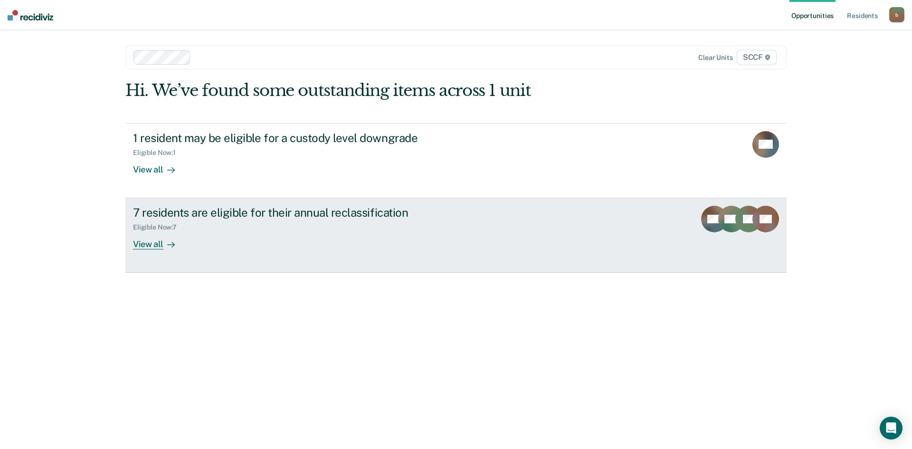
click at [144, 245] on div "View all" at bounding box center [159, 240] width 53 height 19
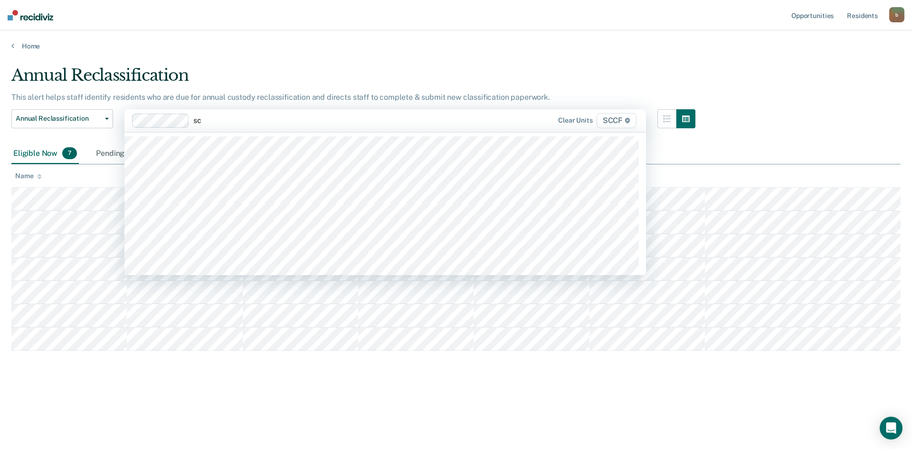
type input "s"
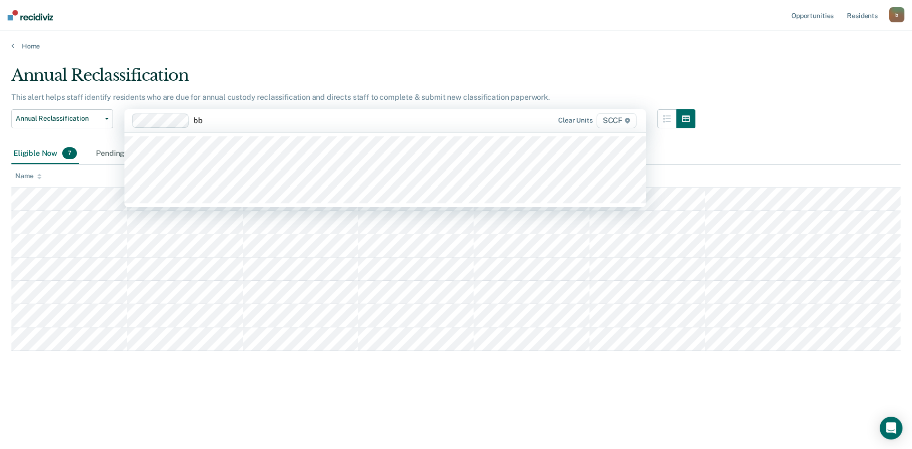
type input "b"
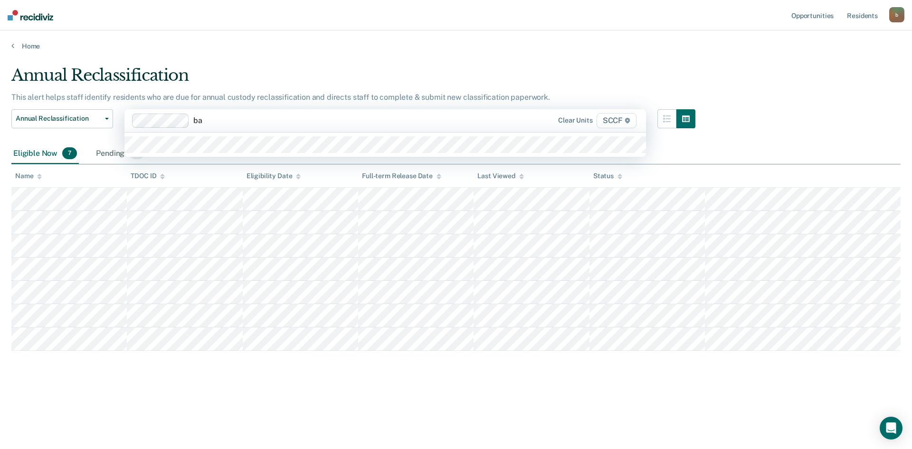
type input "ba2"
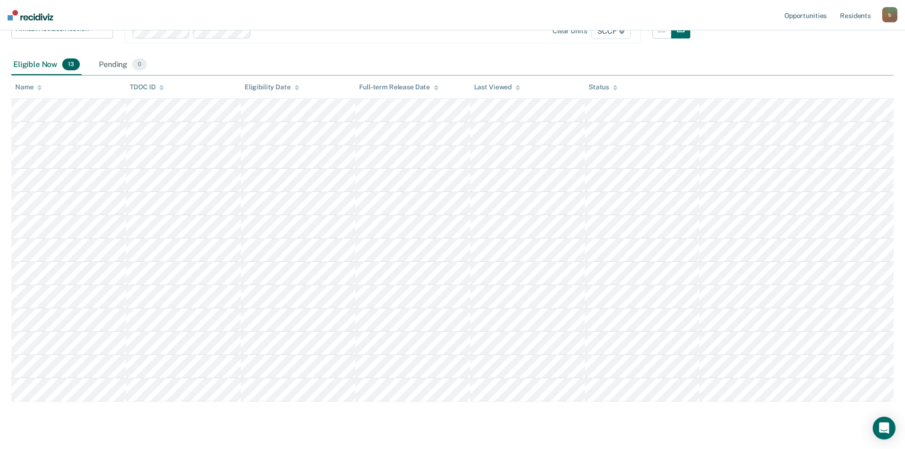
scroll to position [95, 0]
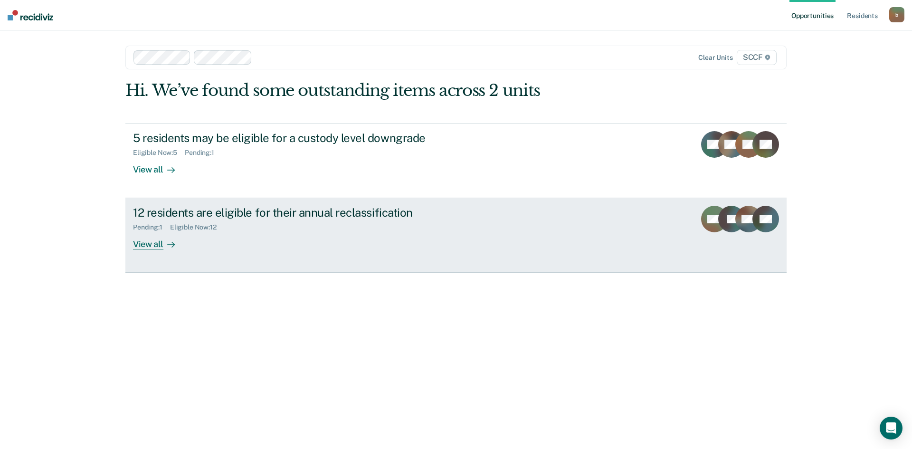
click at [153, 247] on div "View all" at bounding box center [159, 240] width 53 height 19
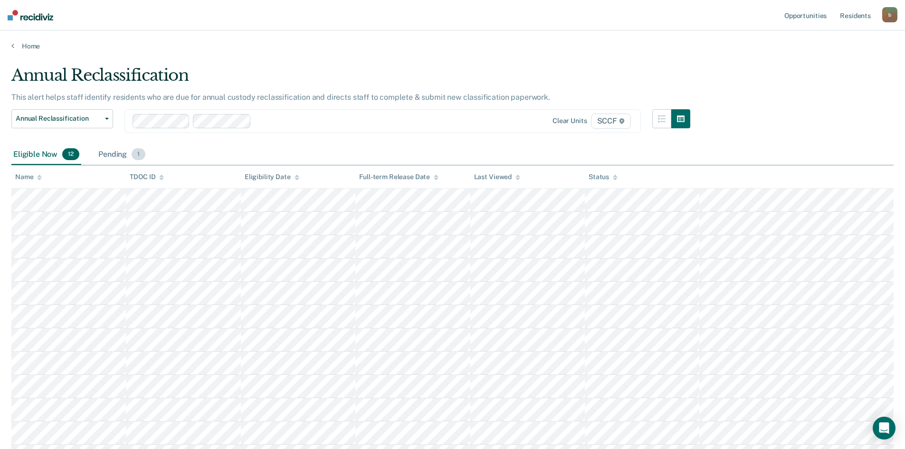
click at [108, 158] on div "Pending 1" at bounding box center [121, 154] width 51 height 21
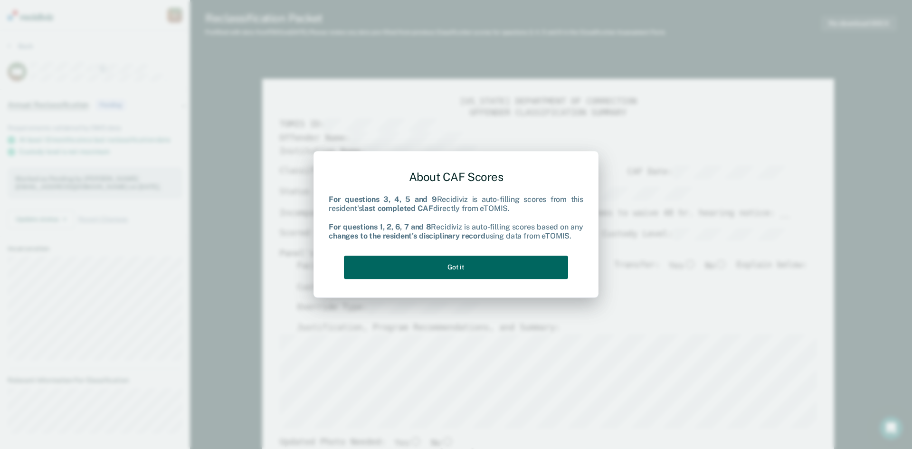
click at [459, 267] on button "Got it" at bounding box center [456, 267] width 224 height 23
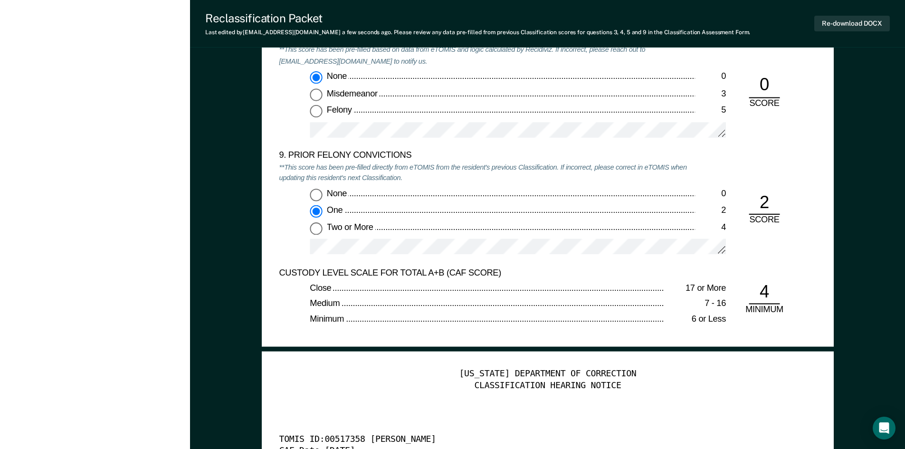
scroll to position [2043, 0]
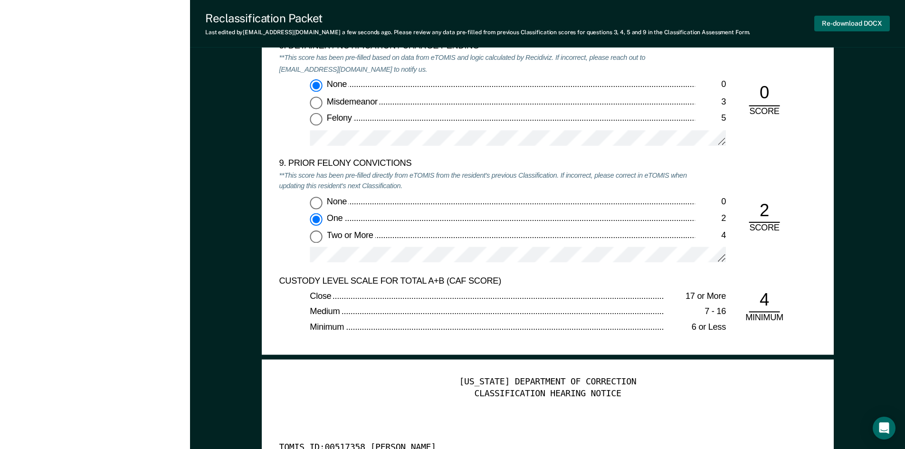
click at [839, 26] on button "Re-download DOCX" at bounding box center [852, 24] width 76 height 16
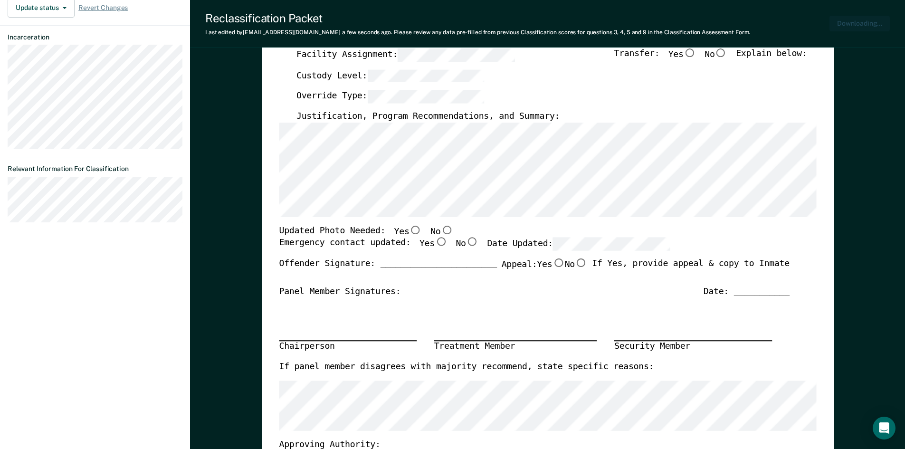
scroll to position [0, 0]
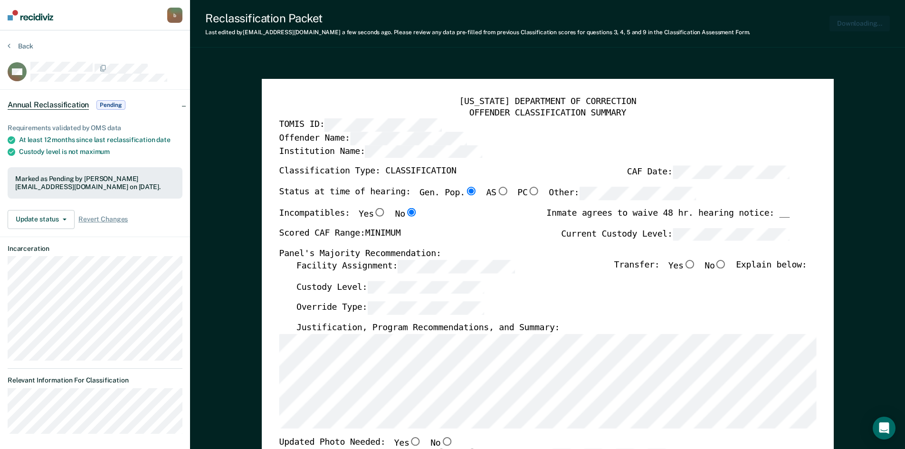
click at [783, 44] on div "Reclassification Packet Last edited by [PERSON_NAME][EMAIL_ADDRESS][DOMAIN_NAME…" at bounding box center [547, 24] width 715 height 48
click at [738, 110] on div "OFFENDER CLASSIFICATION SUMMARY" at bounding box center [547, 112] width 537 height 11
click at [663, 125] on div "TOMIS ID:" at bounding box center [534, 125] width 510 height 13
click at [853, 20] on button "Re-download DOCX" at bounding box center [852, 24] width 76 height 16
click at [10, 46] on icon at bounding box center [9, 46] width 3 height 8
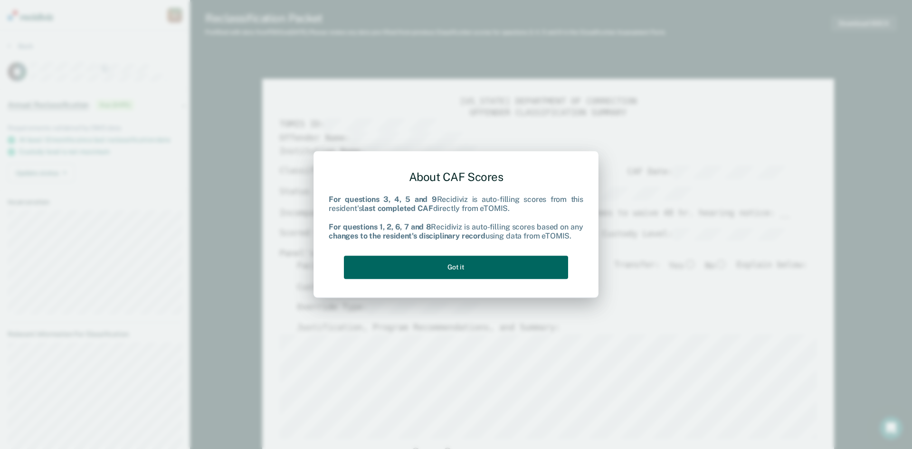
click at [448, 266] on button "Got it" at bounding box center [456, 267] width 224 height 23
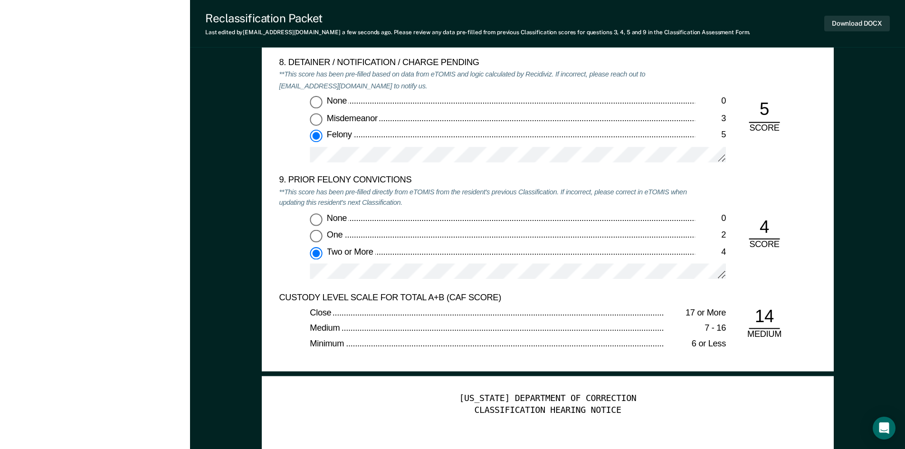
scroll to position [1948, 0]
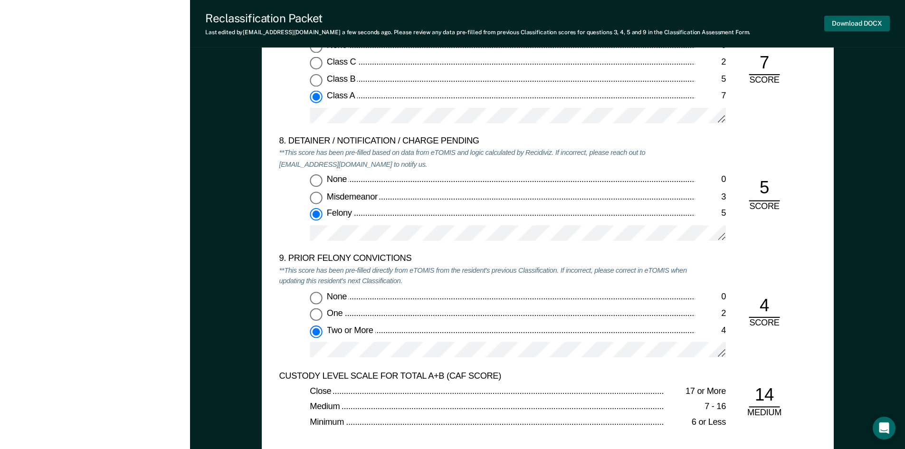
click at [858, 22] on button "Download DOCX" at bounding box center [857, 24] width 66 height 16
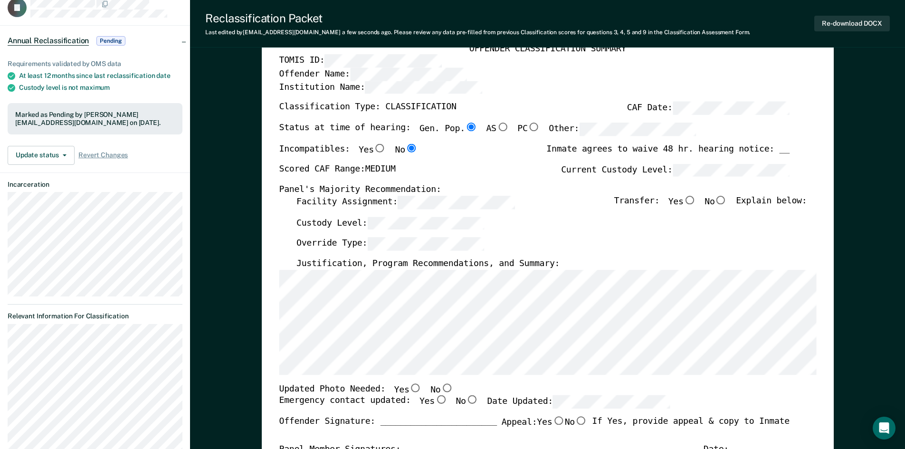
scroll to position [0, 0]
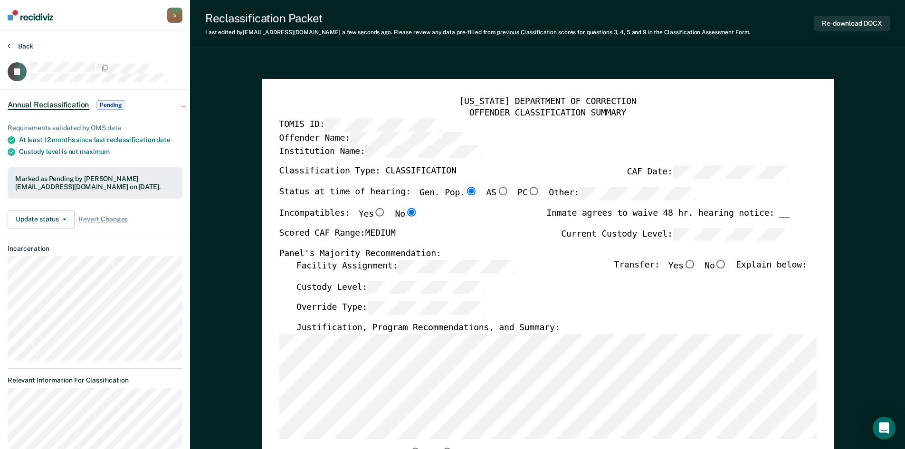
click at [9, 45] on icon at bounding box center [9, 46] width 3 height 8
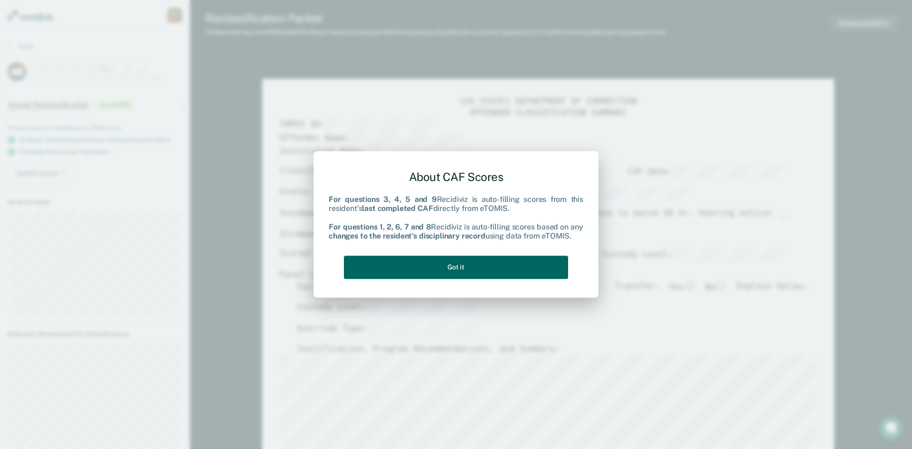
click at [449, 268] on button "Got it" at bounding box center [456, 267] width 224 height 23
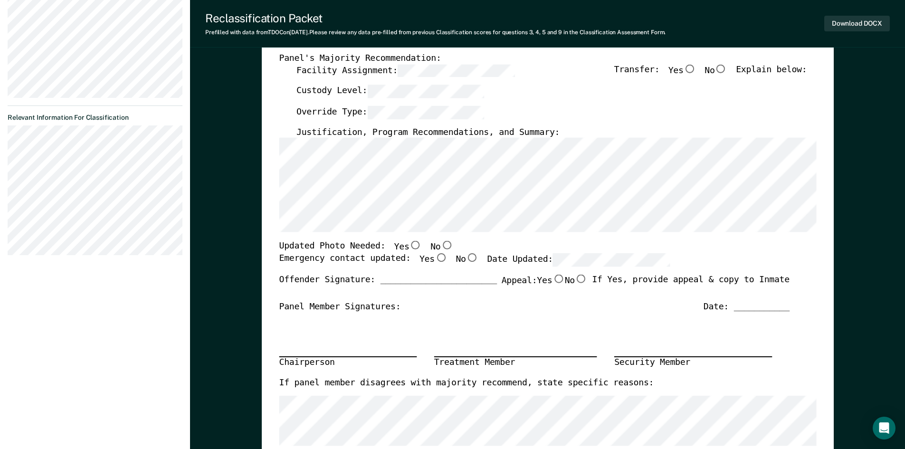
scroll to position [238, 0]
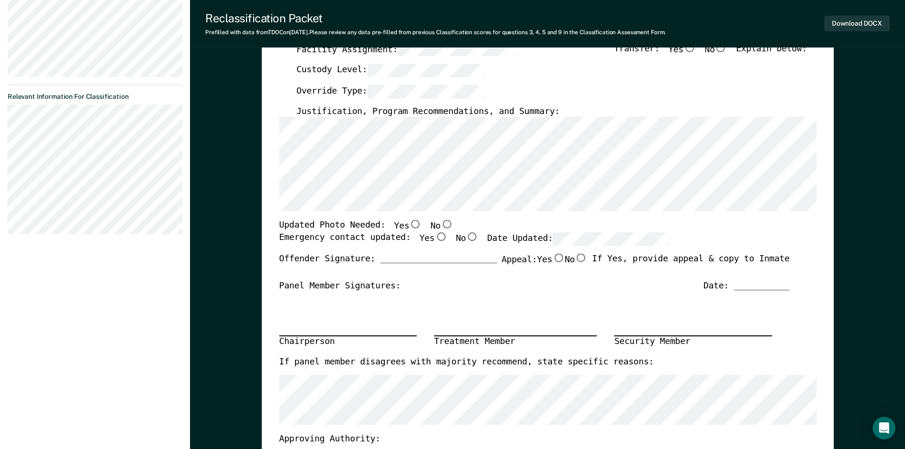
click at [440, 224] on input "No" at bounding box center [446, 224] width 12 height 9
type textarea "x"
radio input "true"
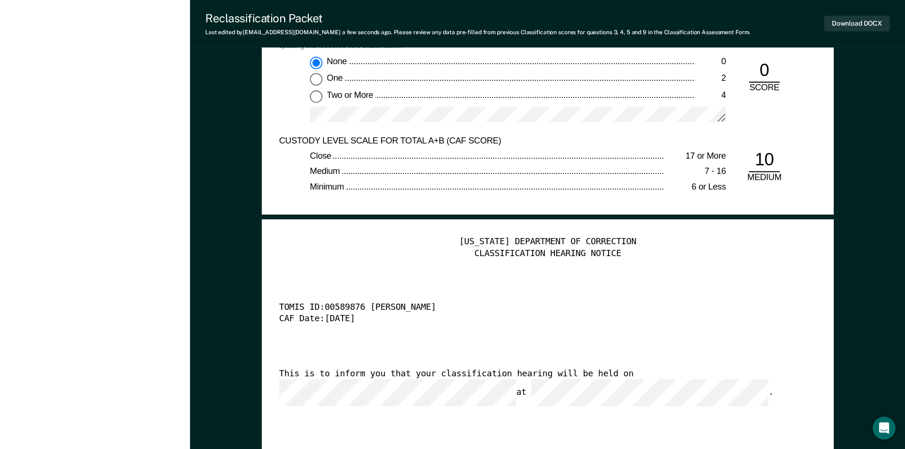
scroll to position [2185, 0]
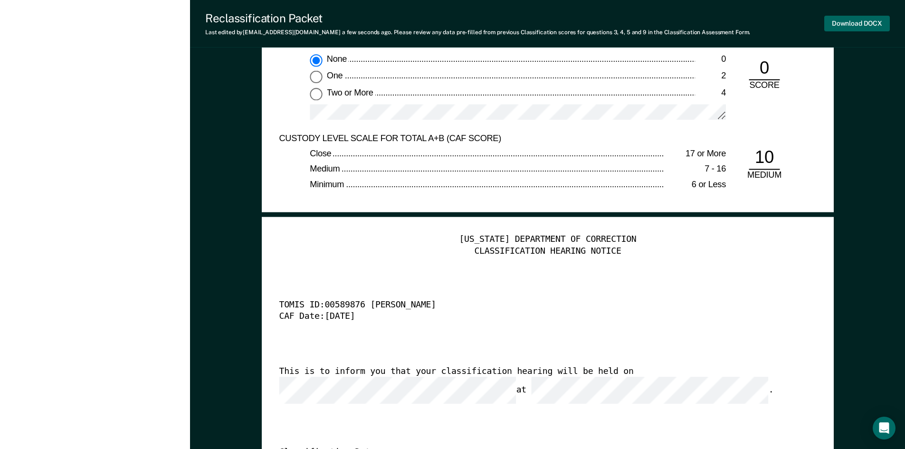
click at [860, 22] on button "Download DOCX" at bounding box center [857, 24] width 66 height 16
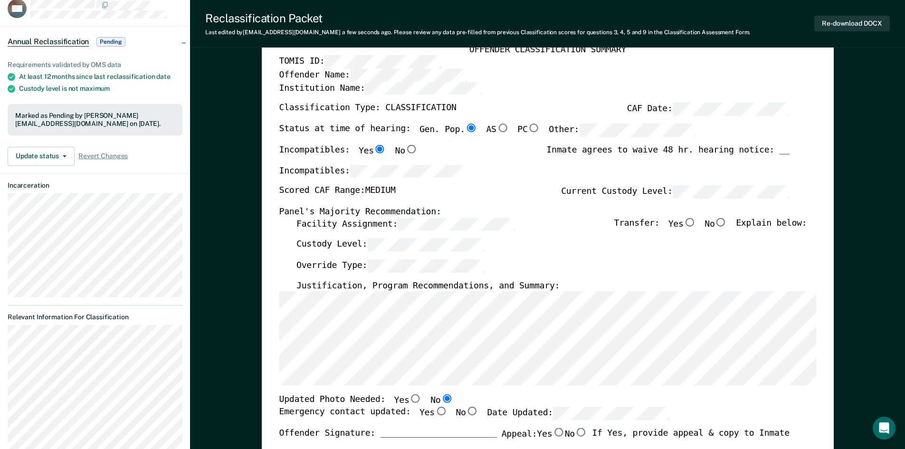
scroll to position [0, 0]
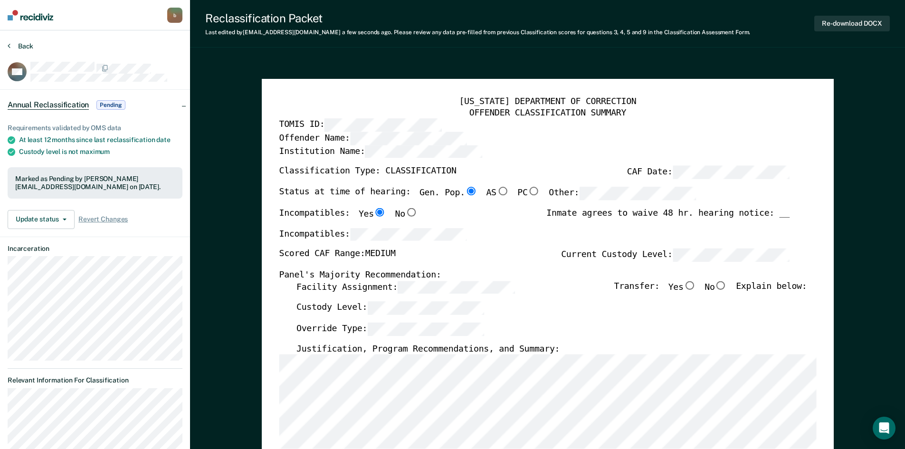
click at [9, 45] on icon at bounding box center [9, 46] width 3 height 8
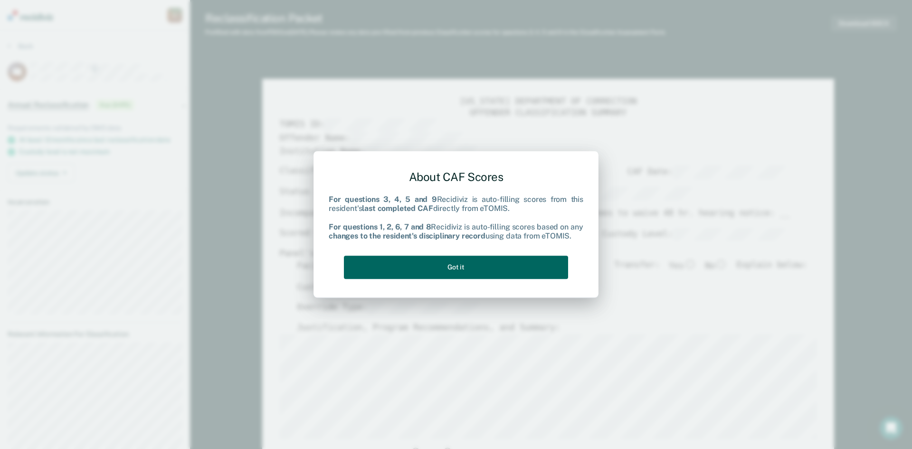
click at [467, 269] on button "Got it" at bounding box center [456, 267] width 224 height 23
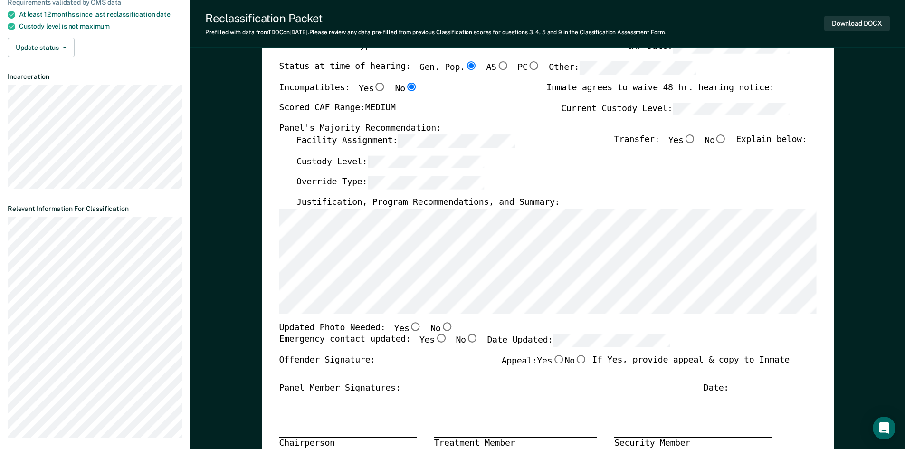
scroll to position [143, 0]
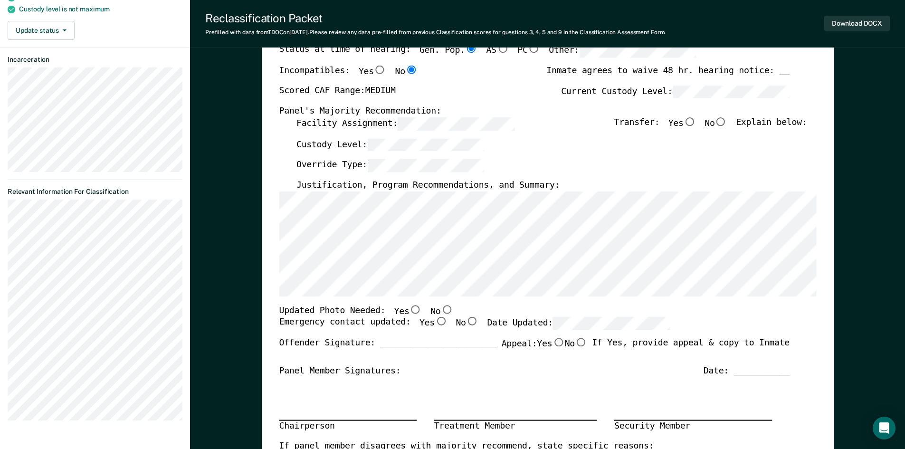
click at [440, 309] on input "No" at bounding box center [446, 309] width 12 height 9
type textarea "x"
radio input "true"
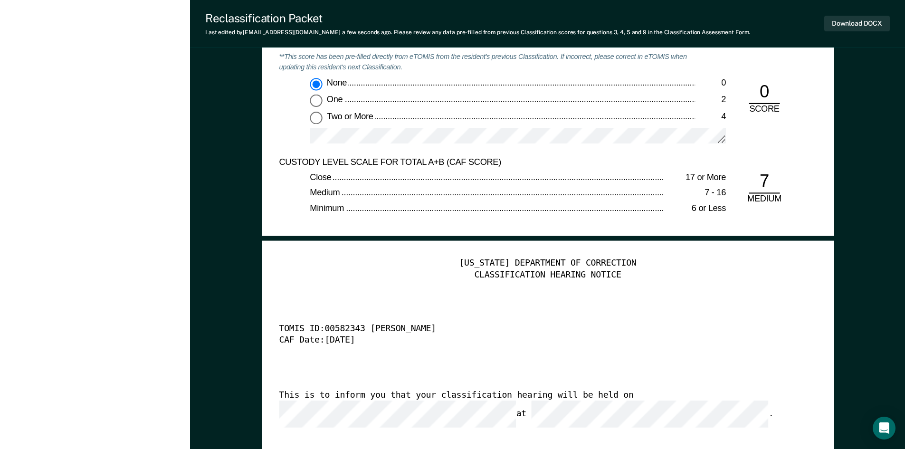
scroll to position [2155, 0]
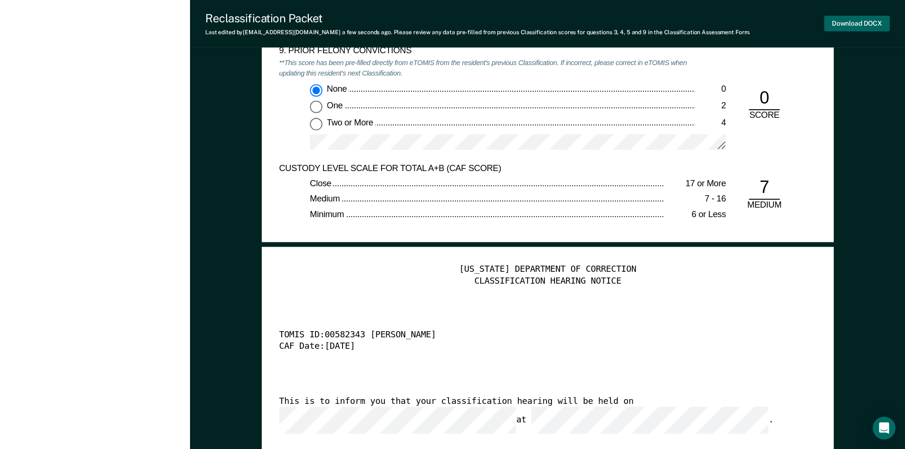
click at [856, 24] on button "Download DOCX" at bounding box center [857, 24] width 66 height 16
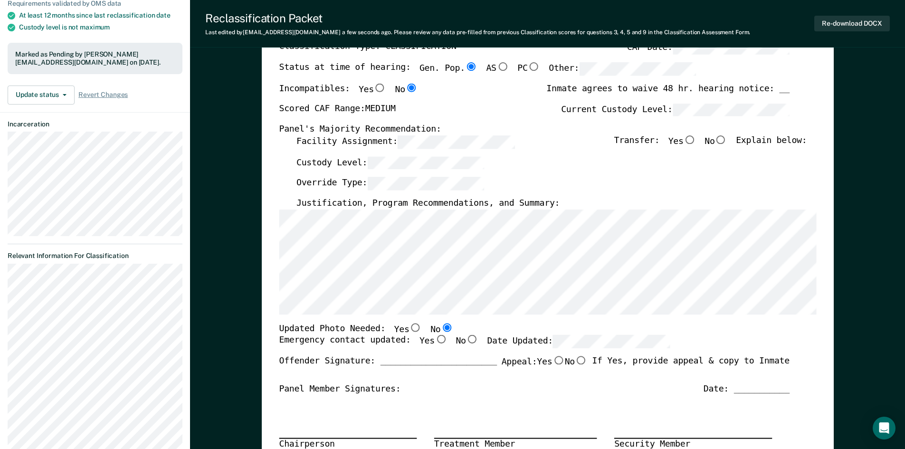
scroll to position [18, 0]
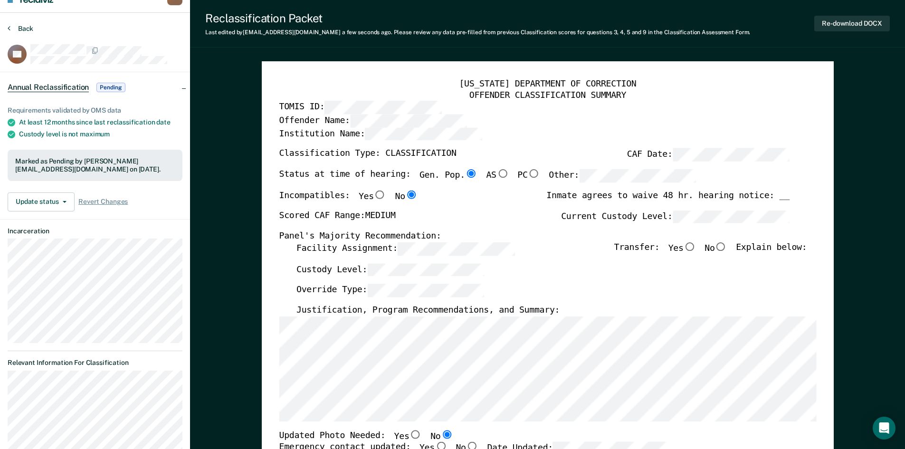
click at [10, 29] on button "Back" at bounding box center [21, 28] width 26 height 9
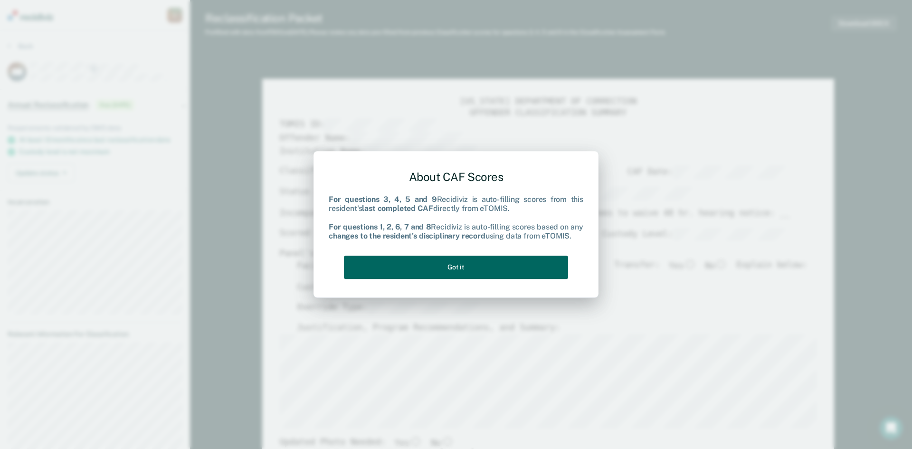
type textarea "x"
click at [451, 266] on button "Got it" at bounding box center [456, 267] width 224 height 23
